Goal: Register for event/course

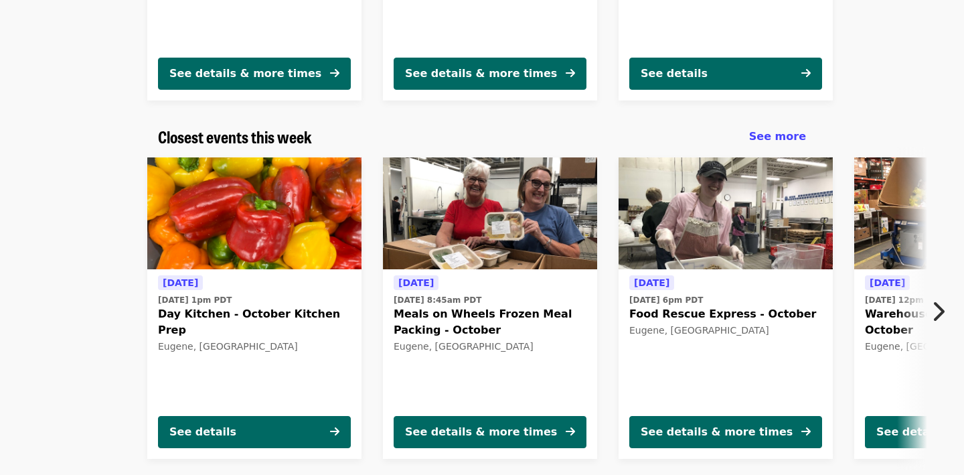
scroll to position [354, 0]
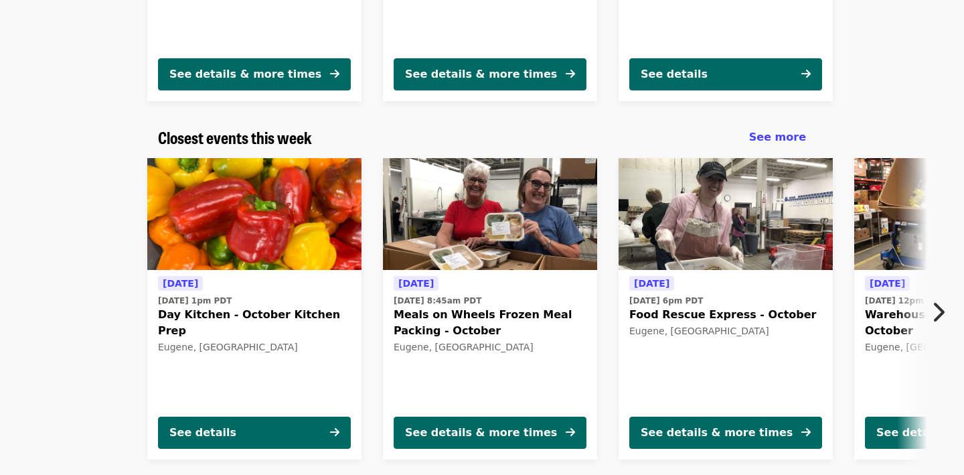
click at [936, 305] on icon "chevron-right icon" at bounding box center [937, 311] width 13 height 25
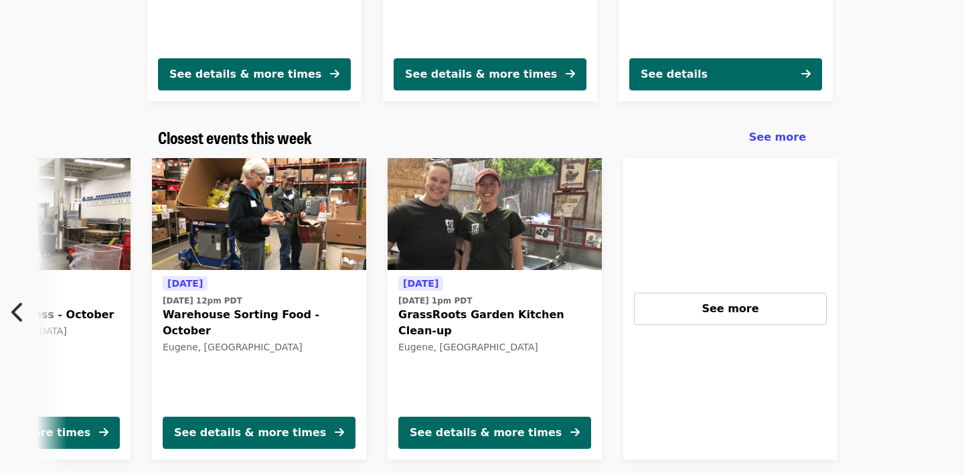
scroll to position [0, 720]
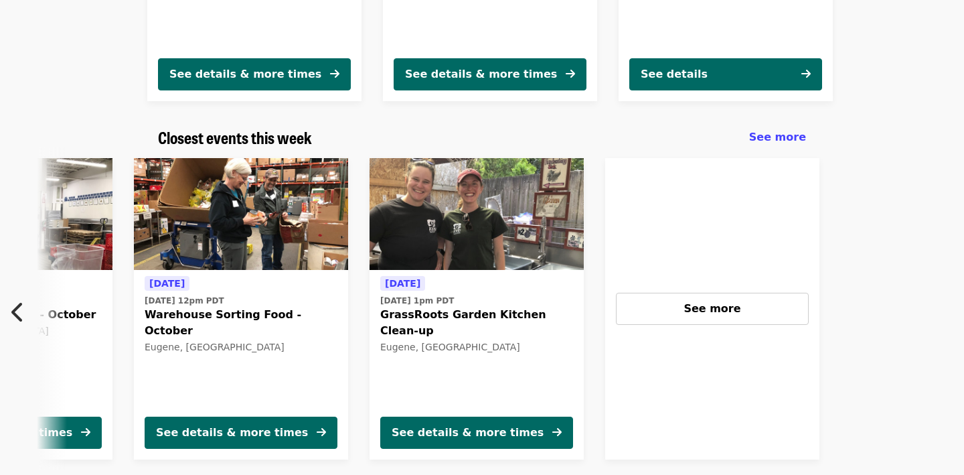
click at [935, 305] on div at bounding box center [974, 308] width 289 height 323
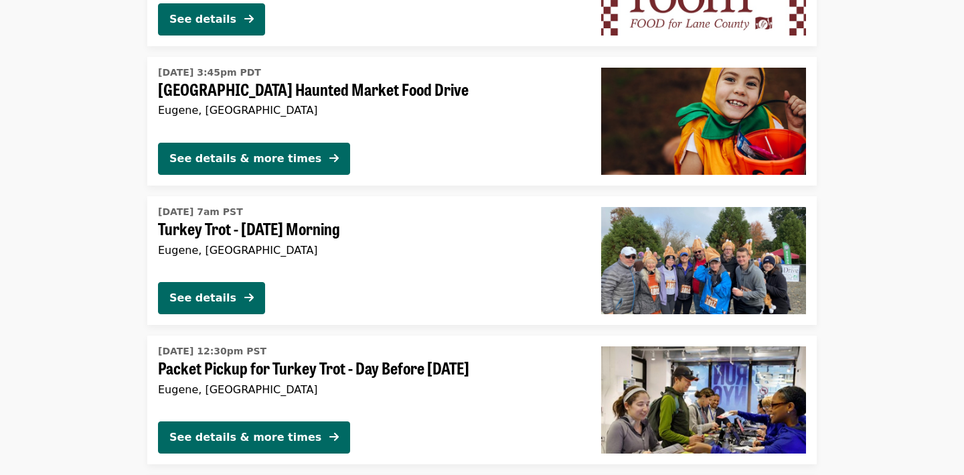
scroll to position [1281, 0]
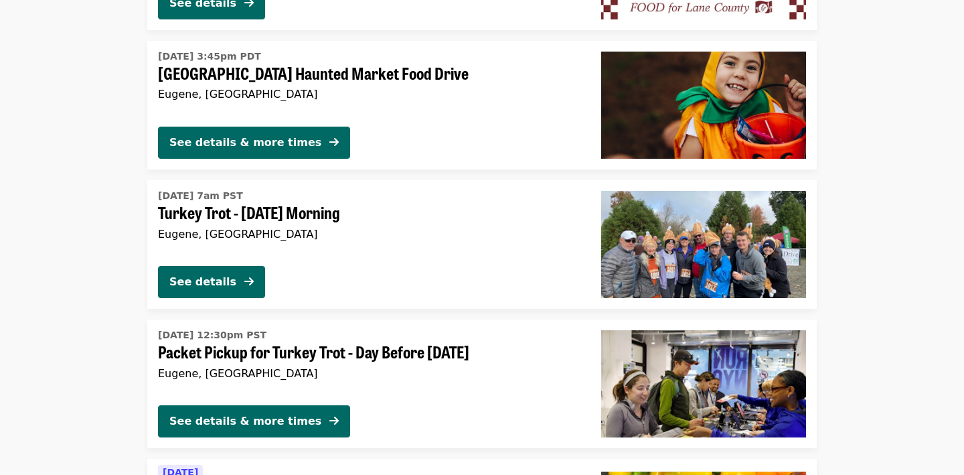
click at [637, 250] on img at bounding box center [703, 244] width 205 height 107
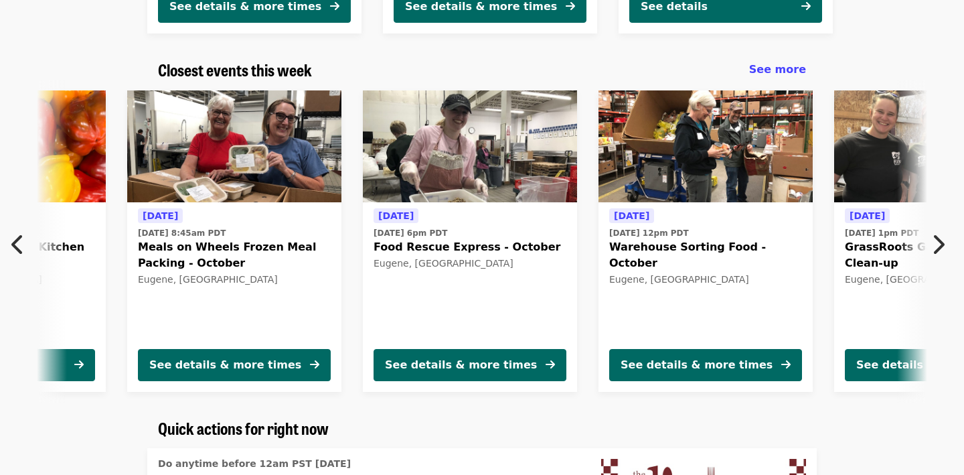
scroll to position [0, 249]
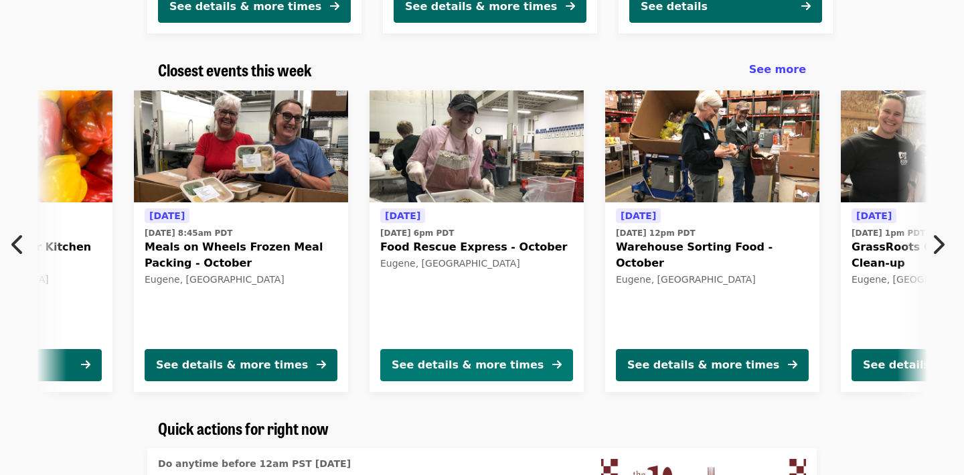
click at [536, 358] on button "See details & more times" at bounding box center [476, 365] width 193 height 32
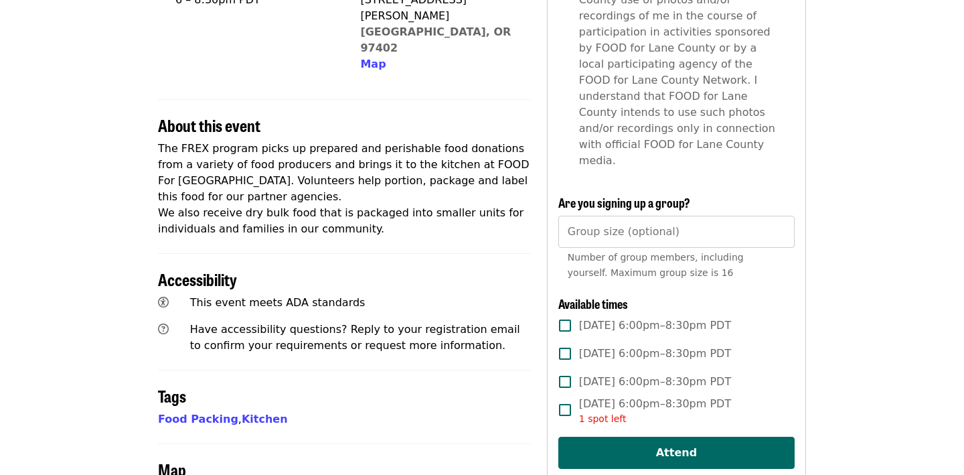
scroll to position [179, 0]
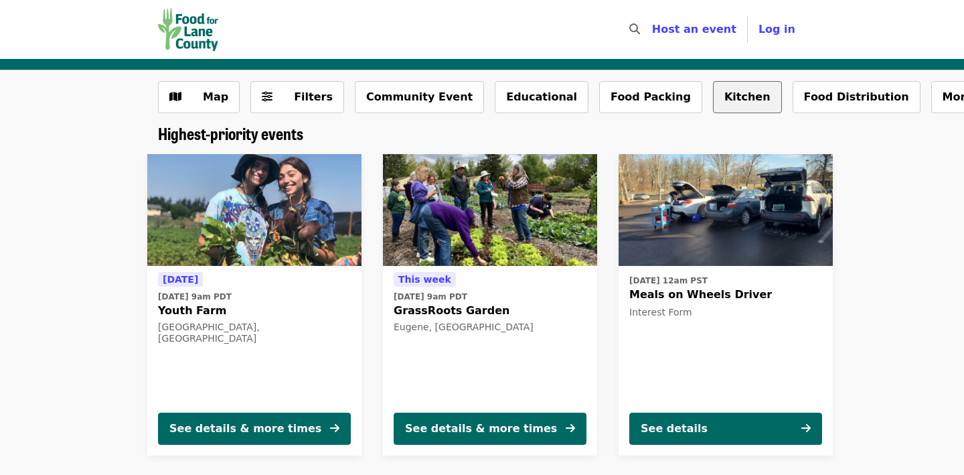
click at [713, 84] on button "Kitchen" at bounding box center [747, 97] width 69 height 32
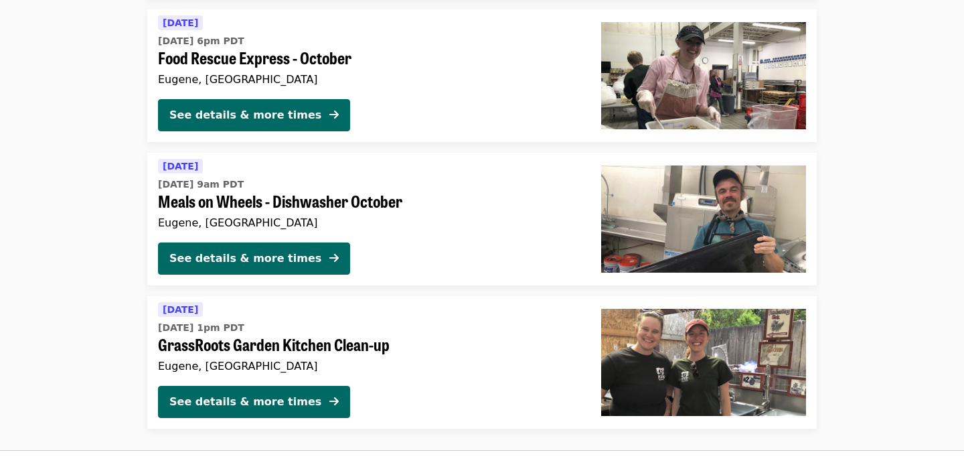
scroll to position [268, 0]
